Goal: Check status: Check status

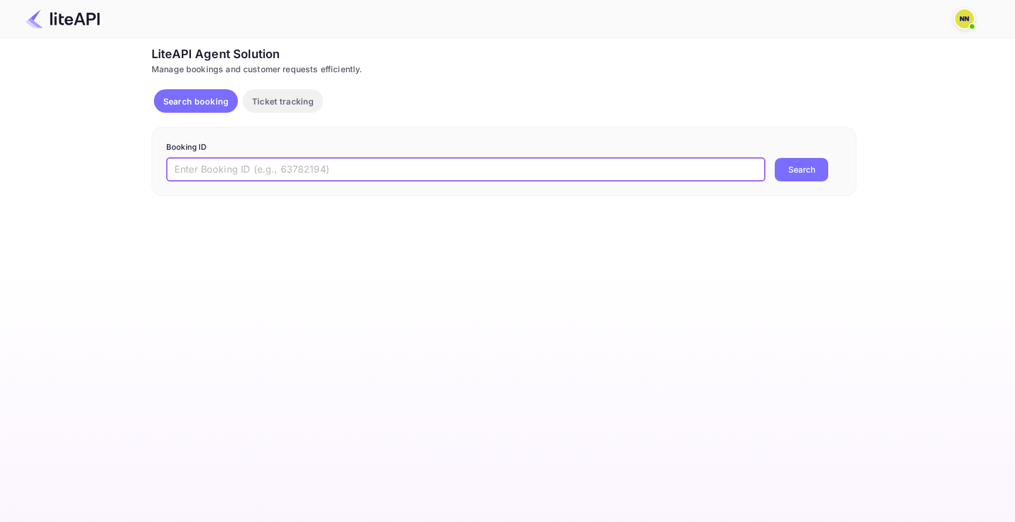
click at [423, 159] on input "text" at bounding box center [465, 170] width 599 height 24
paste input "8772683"
type input "8772683"
click at [809, 172] on button "Search" at bounding box center [801, 170] width 53 height 24
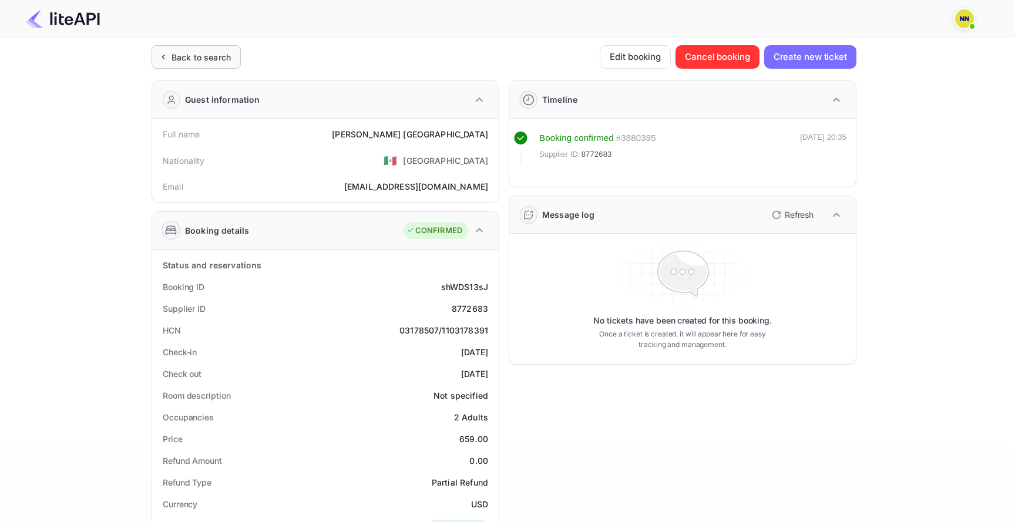
click at [182, 56] on div "Back to search" at bounding box center [201, 57] width 59 height 12
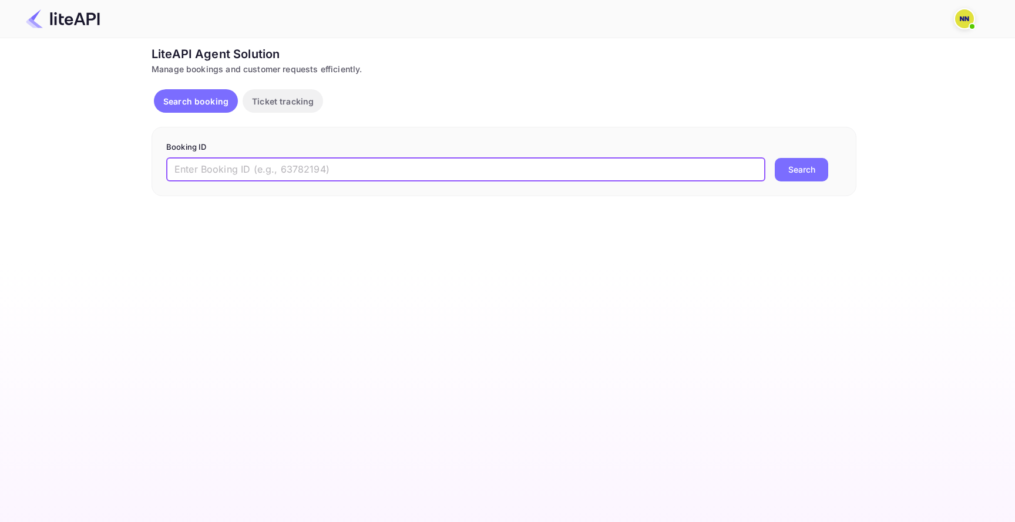
click at [218, 162] on input "text" at bounding box center [465, 170] width 599 height 24
paste input "8772683"
type input "8772683"
click at [813, 173] on button "Search" at bounding box center [801, 170] width 53 height 24
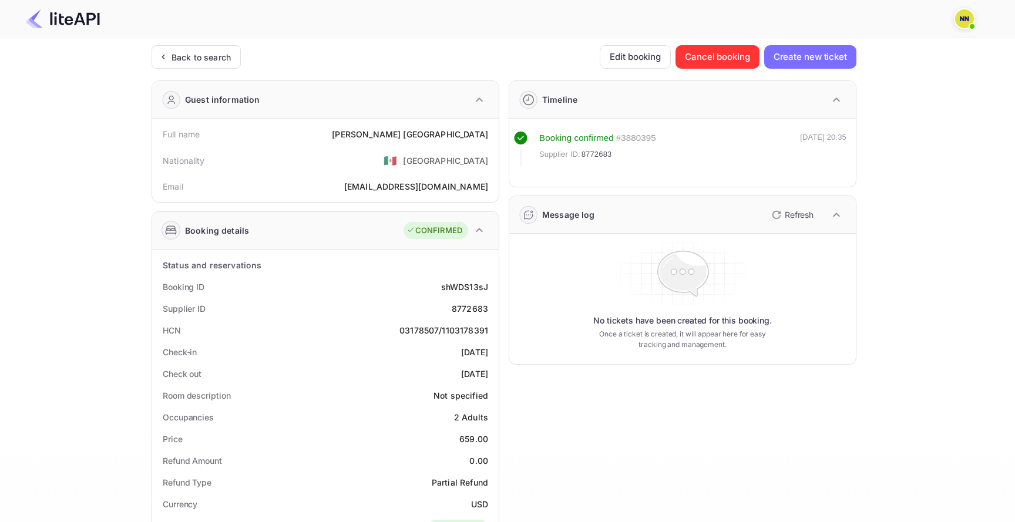
click at [968, 14] on img at bounding box center [965, 18] width 19 height 19
click at [889, 196] on div at bounding box center [507, 261] width 1015 height 522
click at [190, 61] on div "Back to search" at bounding box center [201, 57] width 59 height 12
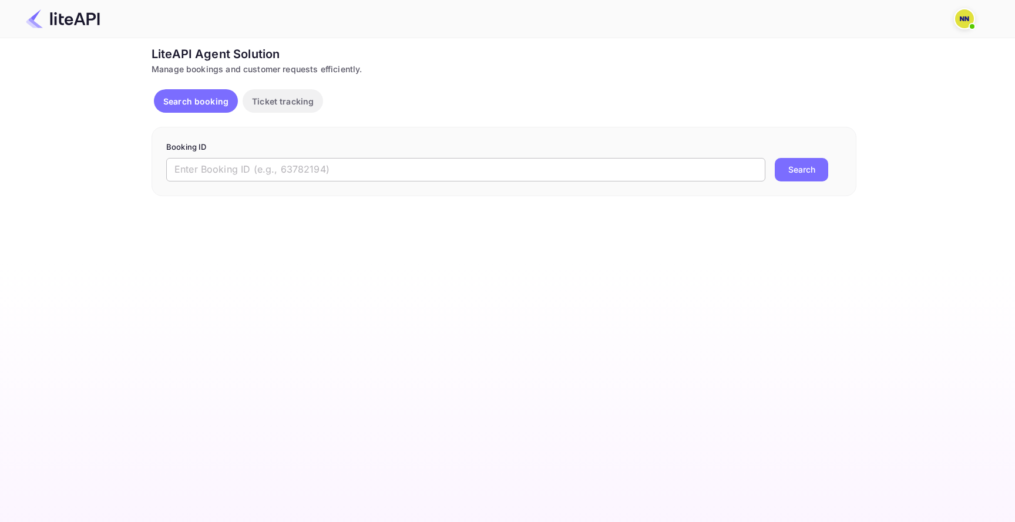
click at [329, 175] on input "text" at bounding box center [465, 170] width 599 height 24
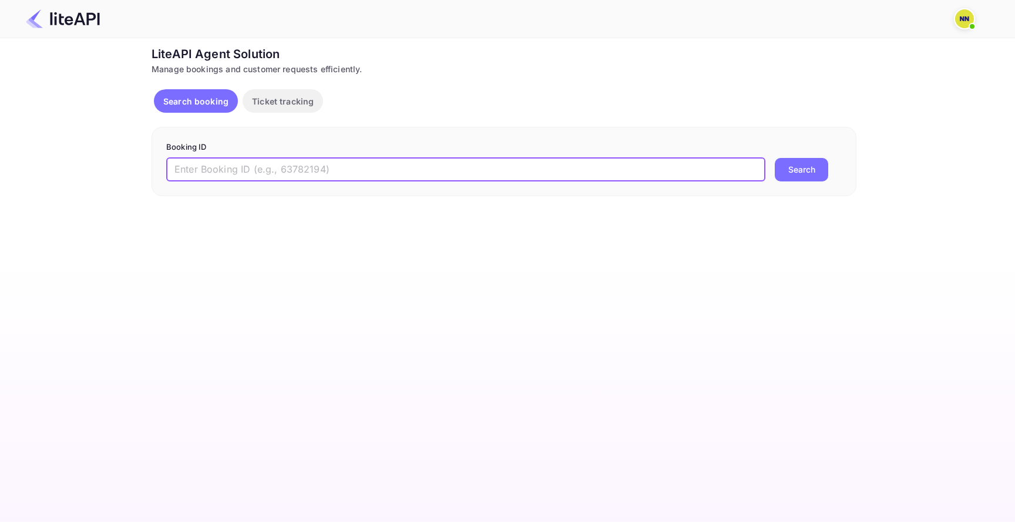
paste input "8772683"
type input "8772683"
click at [799, 181] on div "Booking ID 8772683 ​ Search" at bounding box center [504, 161] width 705 height 69
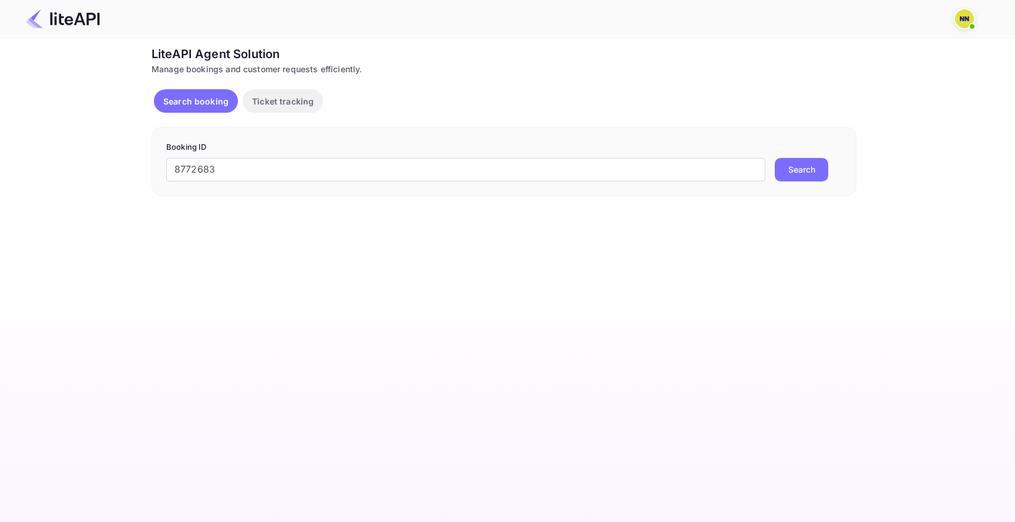
click at [805, 177] on button "Search" at bounding box center [801, 170] width 53 height 24
